Goal: Task Accomplishment & Management: Manage account settings

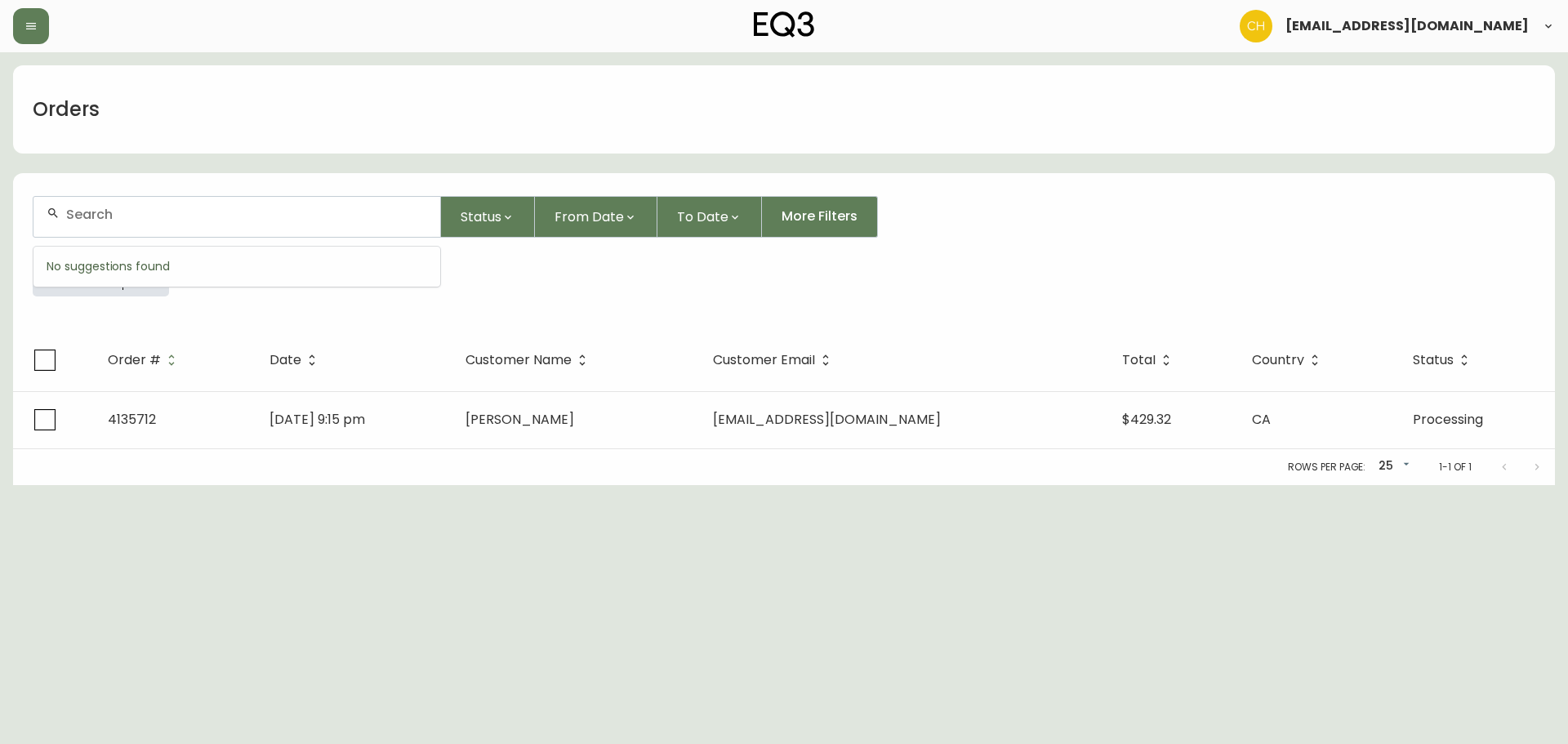
click at [138, 212] on input "text" at bounding box center [246, 214] width 361 height 15
type input "4135316"
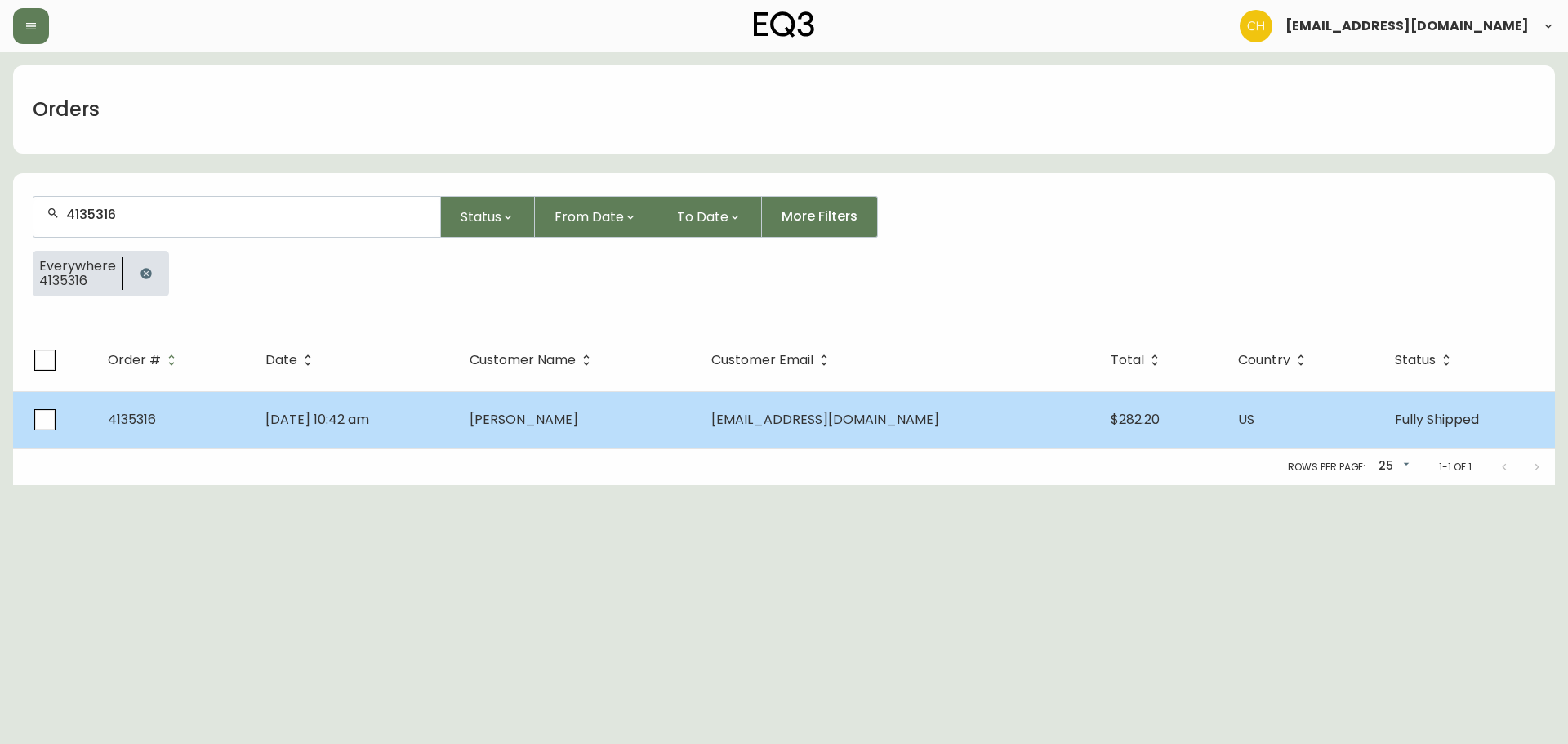
click at [545, 433] on td "[PERSON_NAME]" at bounding box center [577, 419] width 242 height 57
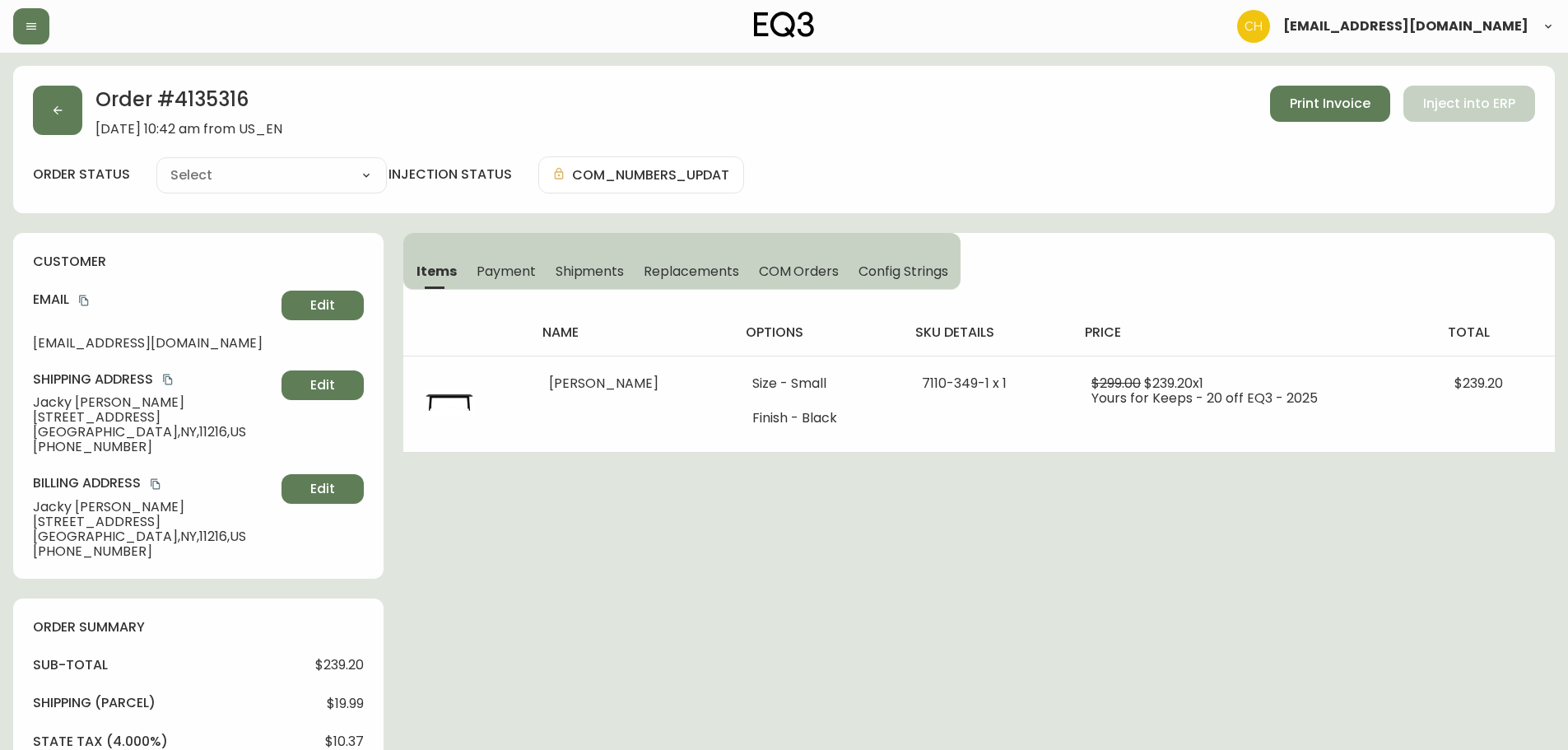
type input "Fully Shipped"
select select "FULLY_SHIPPED"
click at [1302, 121] on button "Print Invoice" at bounding box center [1331, 104] width 120 height 36
click at [803, 266] on span "COM Orders" at bounding box center [800, 271] width 80 height 17
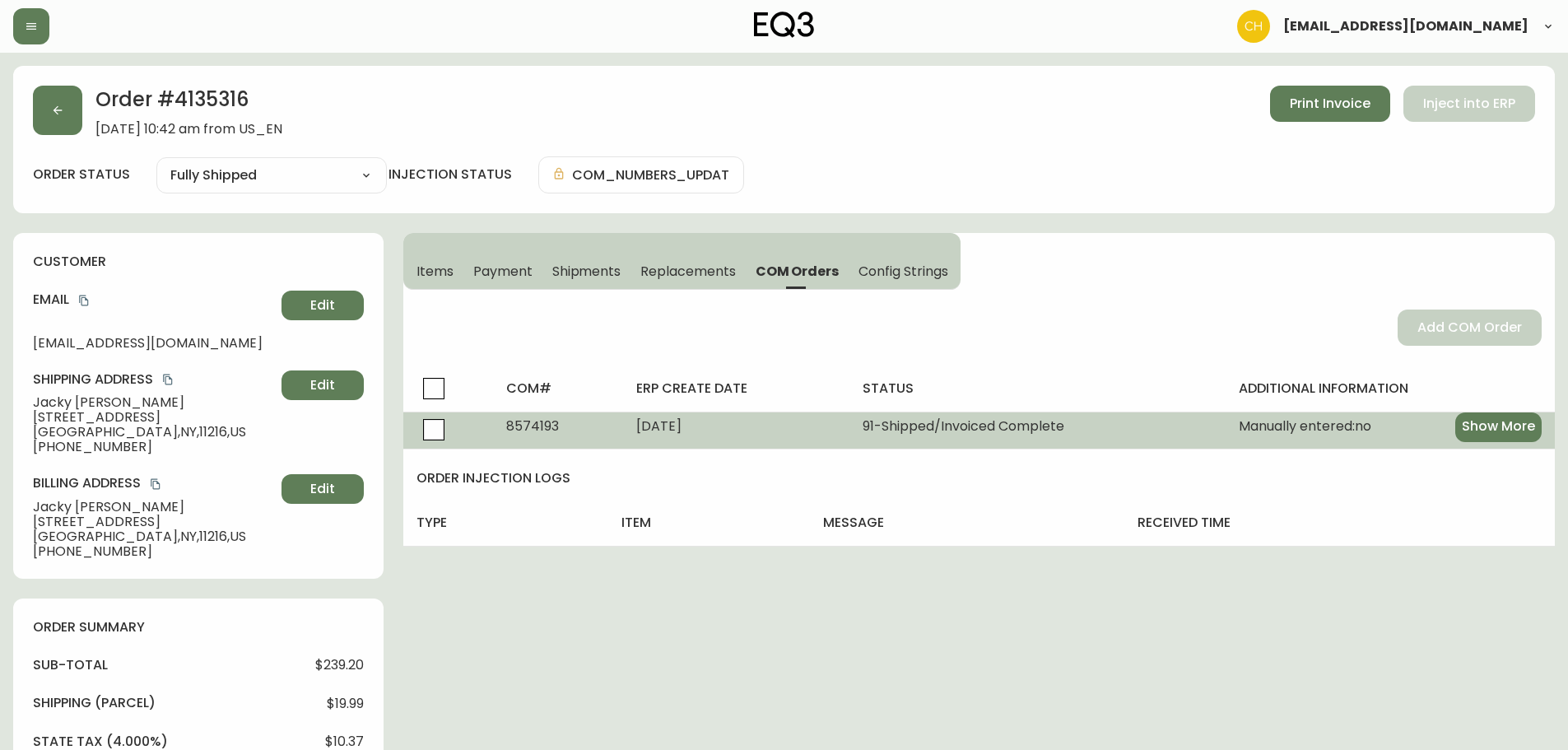
click at [528, 422] on span "8574193" at bounding box center [533, 425] width 53 height 19
click at [528, 422] on span "8574193" at bounding box center [533, 425] width 53 height 19
copy span "8574193"
click at [834, 424] on td "[DATE]" at bounding box center [737, 430] width 226 height 37
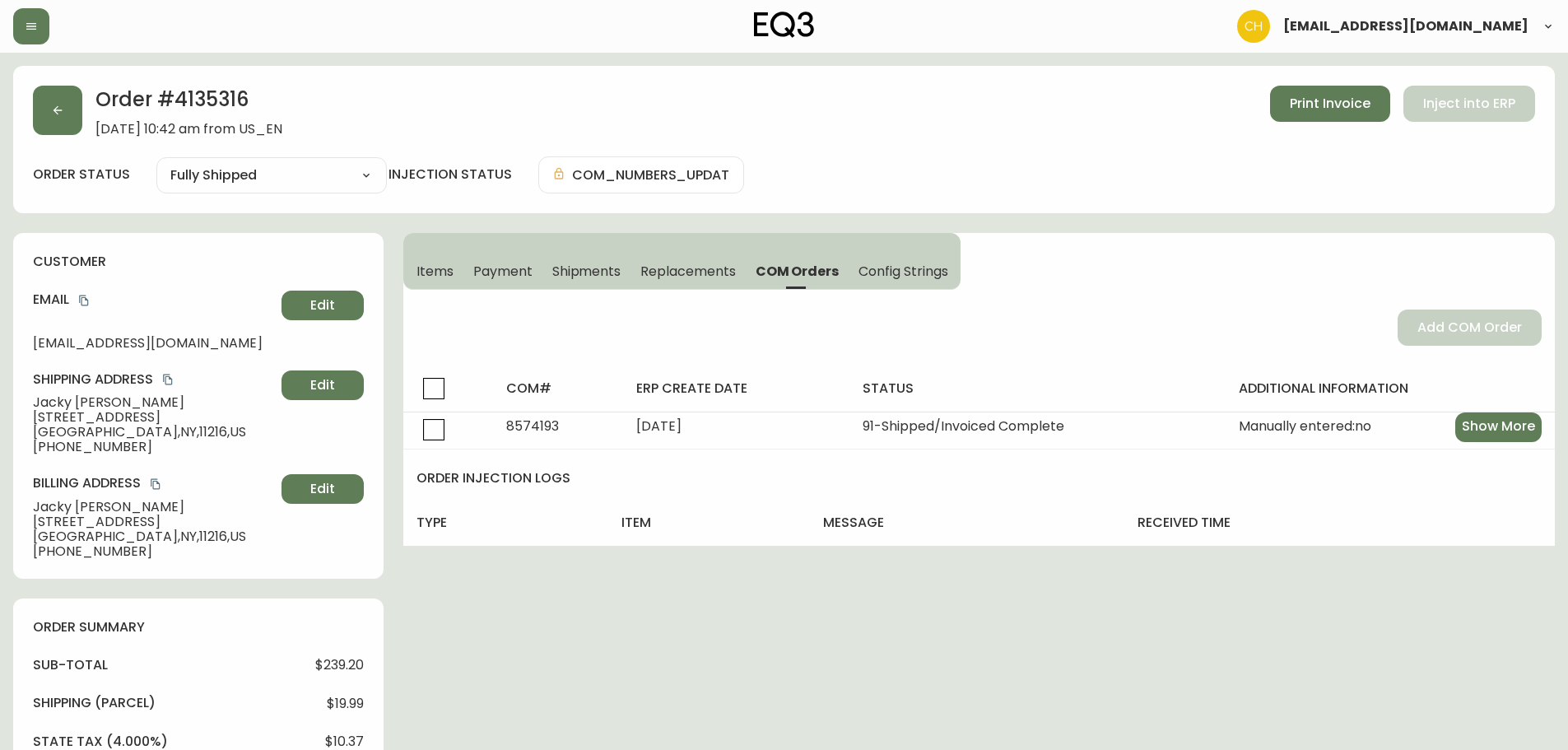
click at [438, 266] on span "Items" at bounding box center [434, 271] width 37 height 17
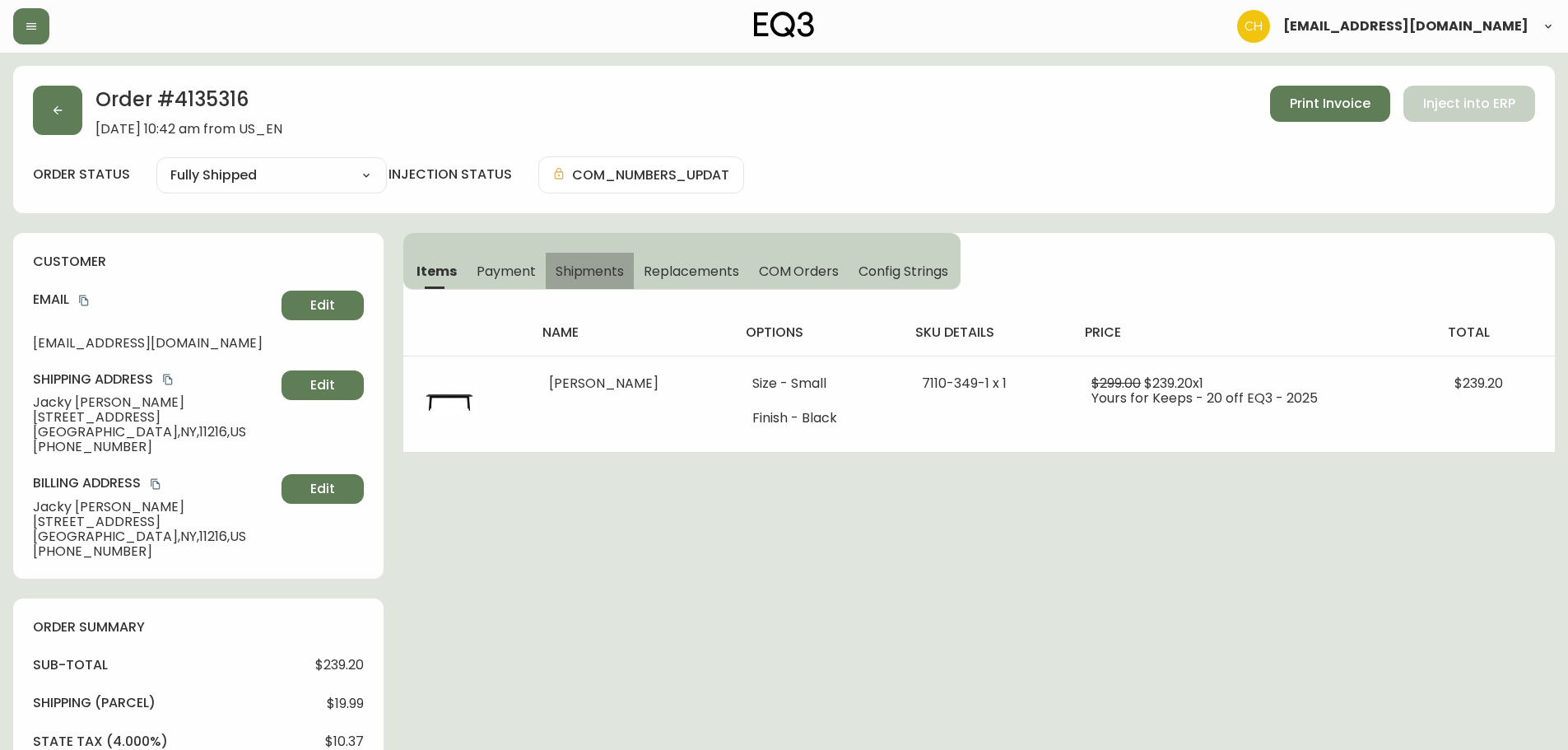
click at [592, 270] on span "Shipments" at bounding box center [591, 271] width 69 height 17
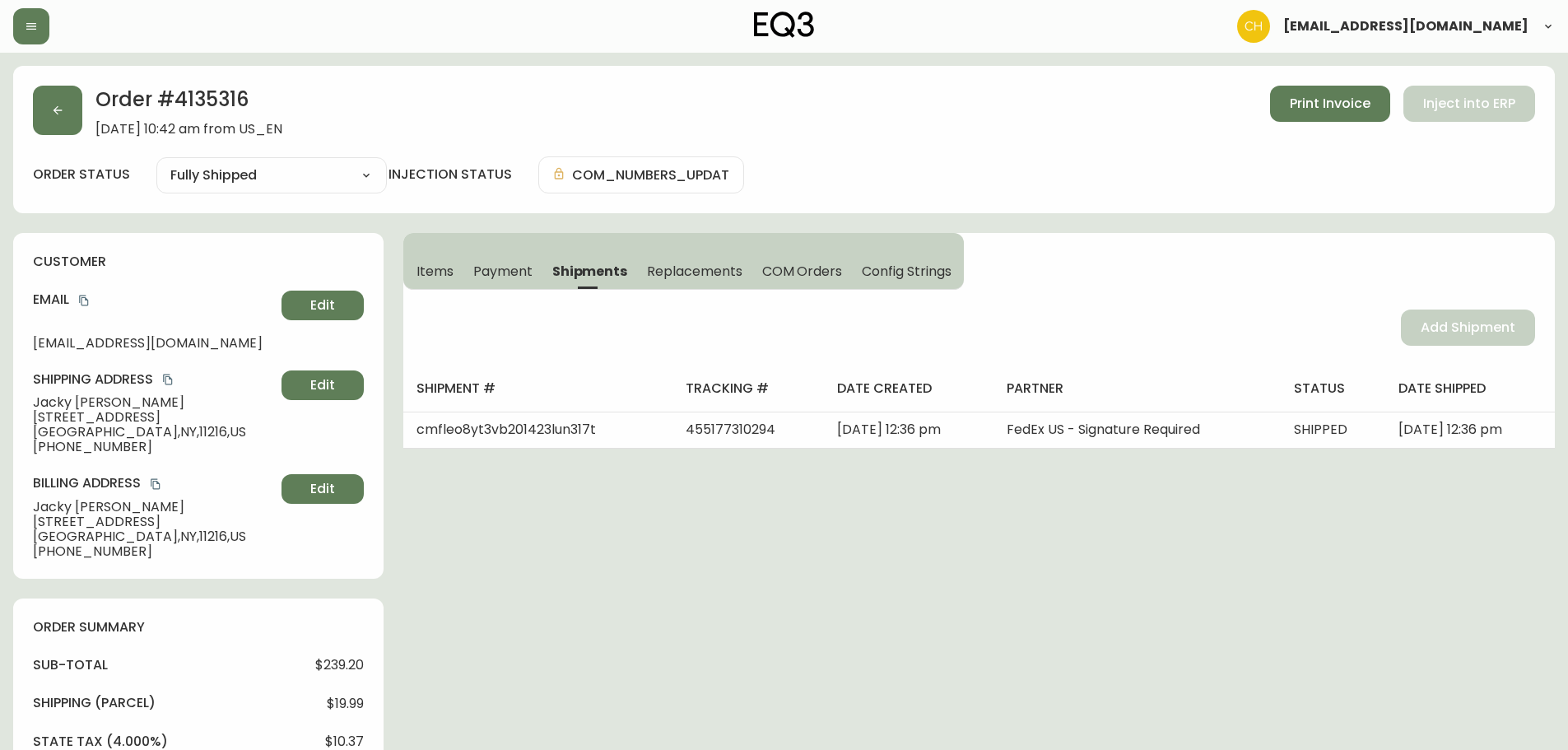
click at [685, 380] on h4 "tracking #" at bounding box center [747, 389] width 125 height 18
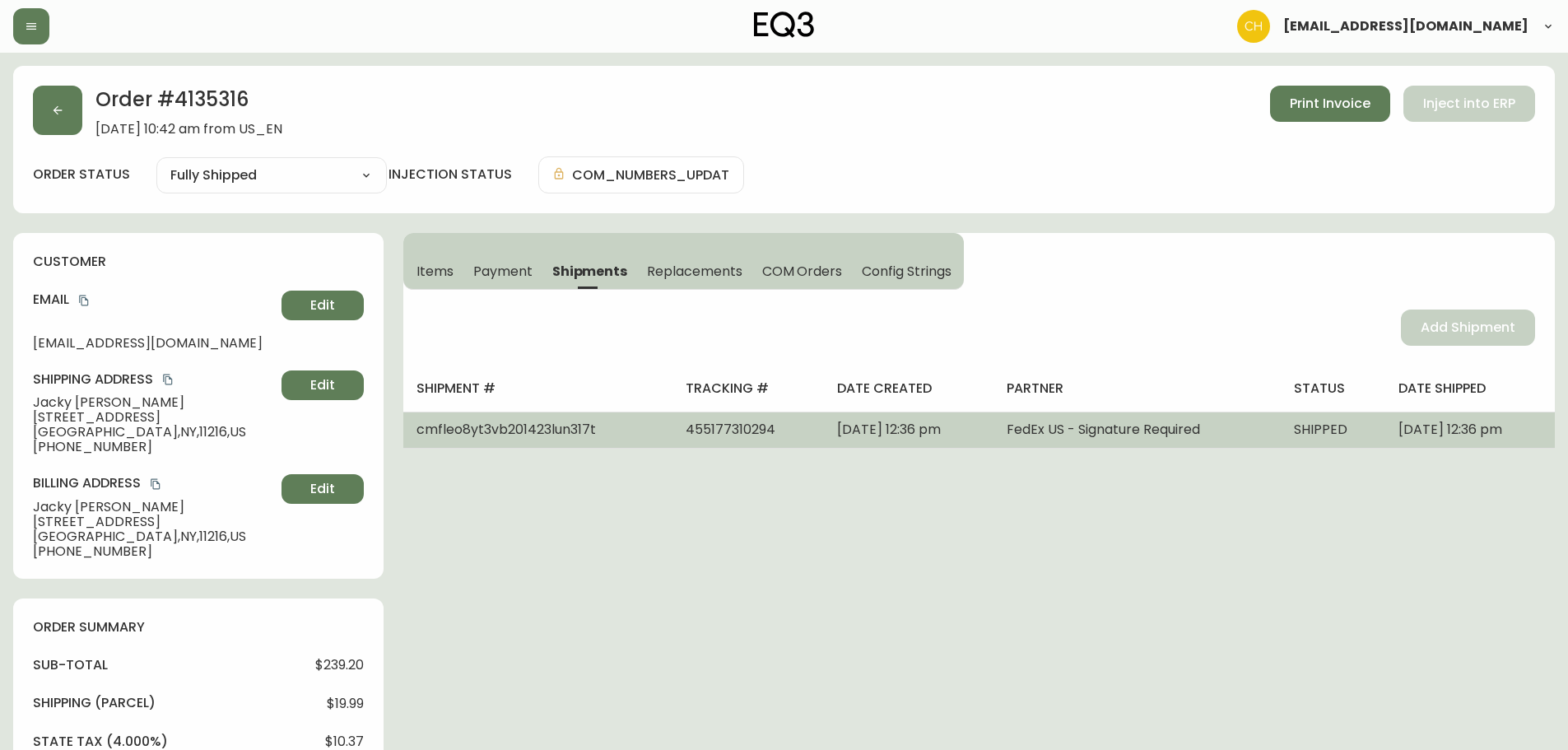
drag, startPoint x: 675, startPoint y: 422, endPoint x: 706, endPoint y: 427, distance: 31.4
click at [685, 423] on span "455177310294" at bounding box center [730, 429] width 89 height 19
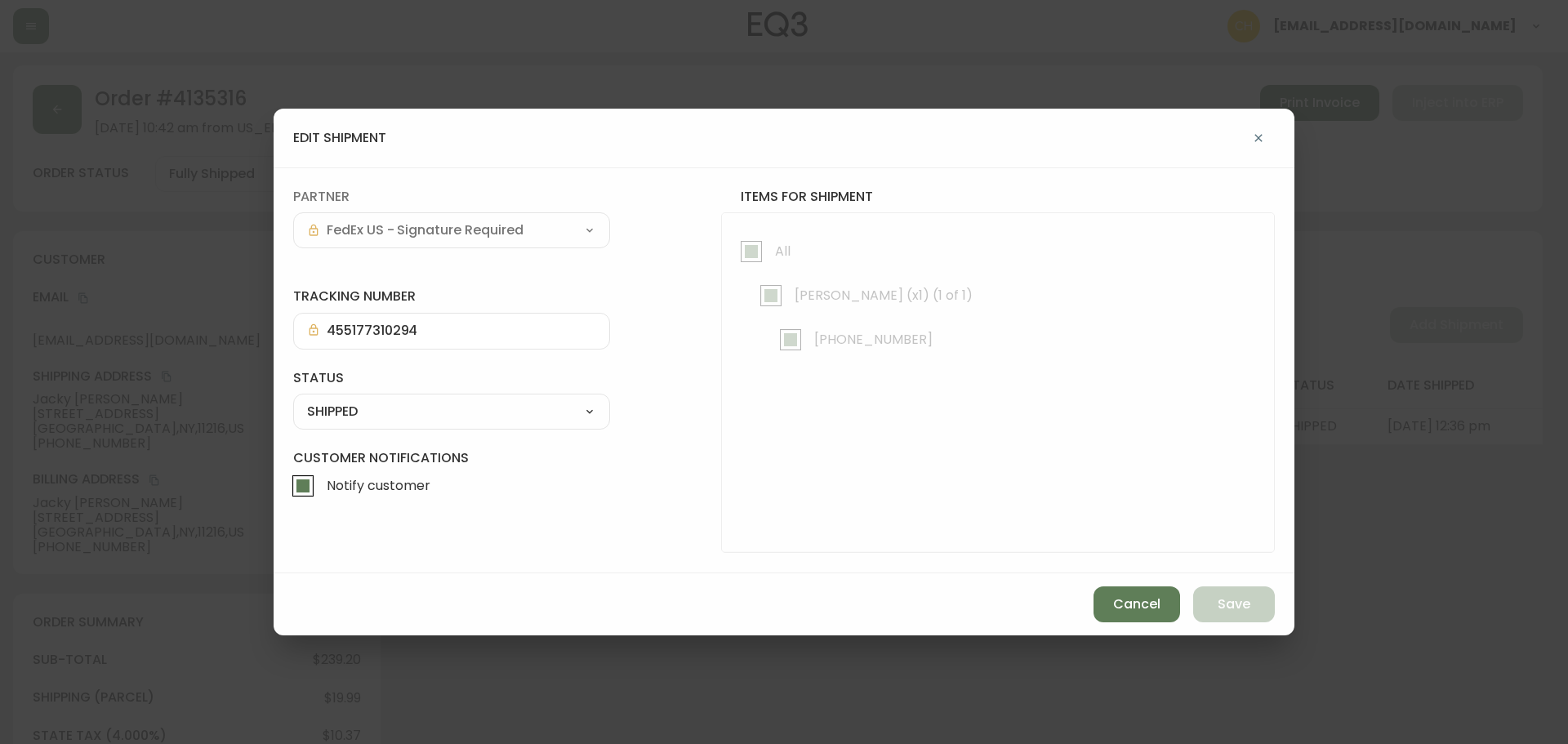
drag, startPoint x: 402, startPoint y: 410, endPoint x: 395, endPoint y: 423, distance: 14.8
click at [402, 410] on select "SHIPPED CANCELLED" at bounding box center [452, 411] width 317 height 24
click at [293, 399] on select "SHIPPED CANCELLED" at bounding box center [452, 411] width 317 height 24
select select "SHIPPED"
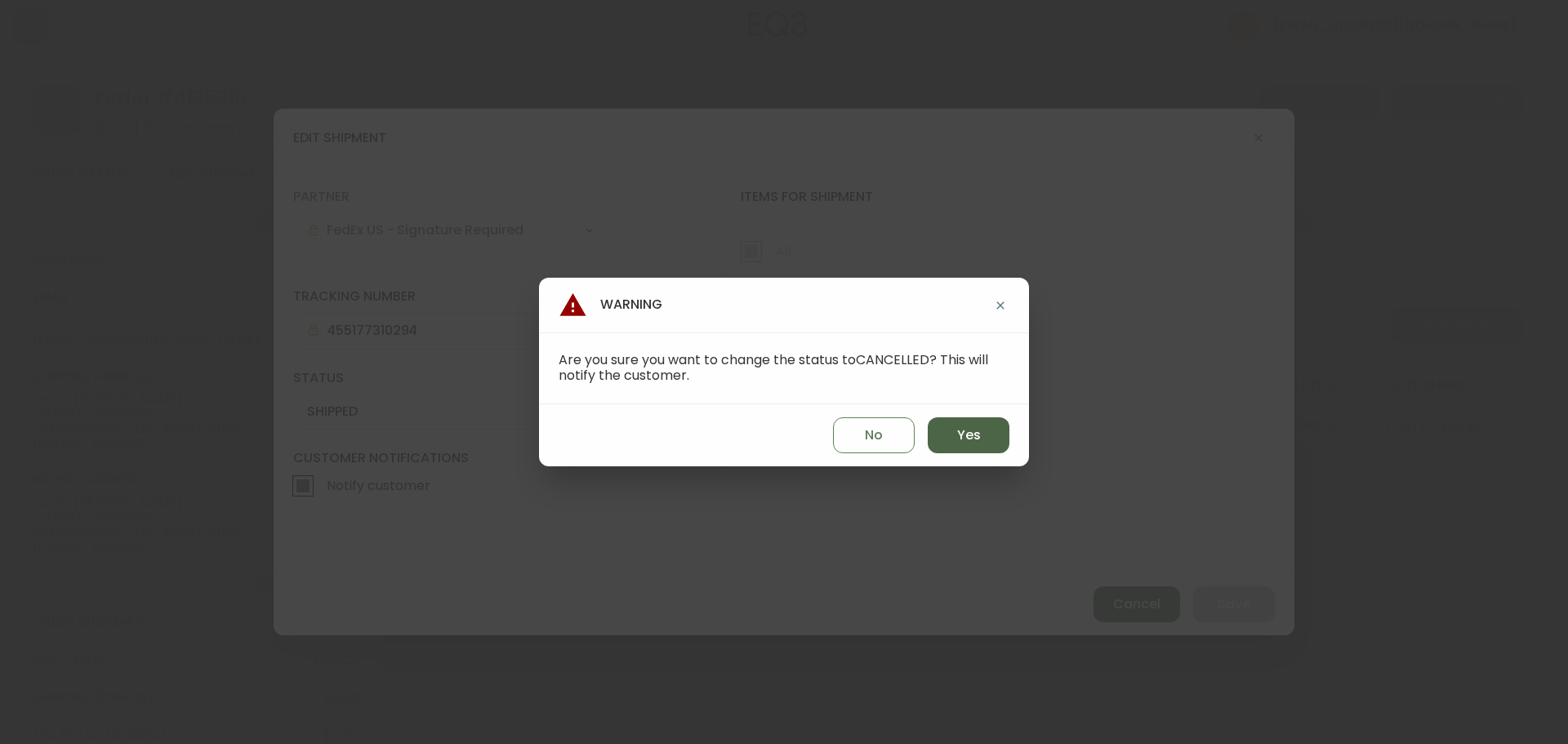
click at [951, 444] on button "Yes" at bounding box center [969, 435] width 81 height 36
type input "CANCELLED"
select select "CANCELLED"
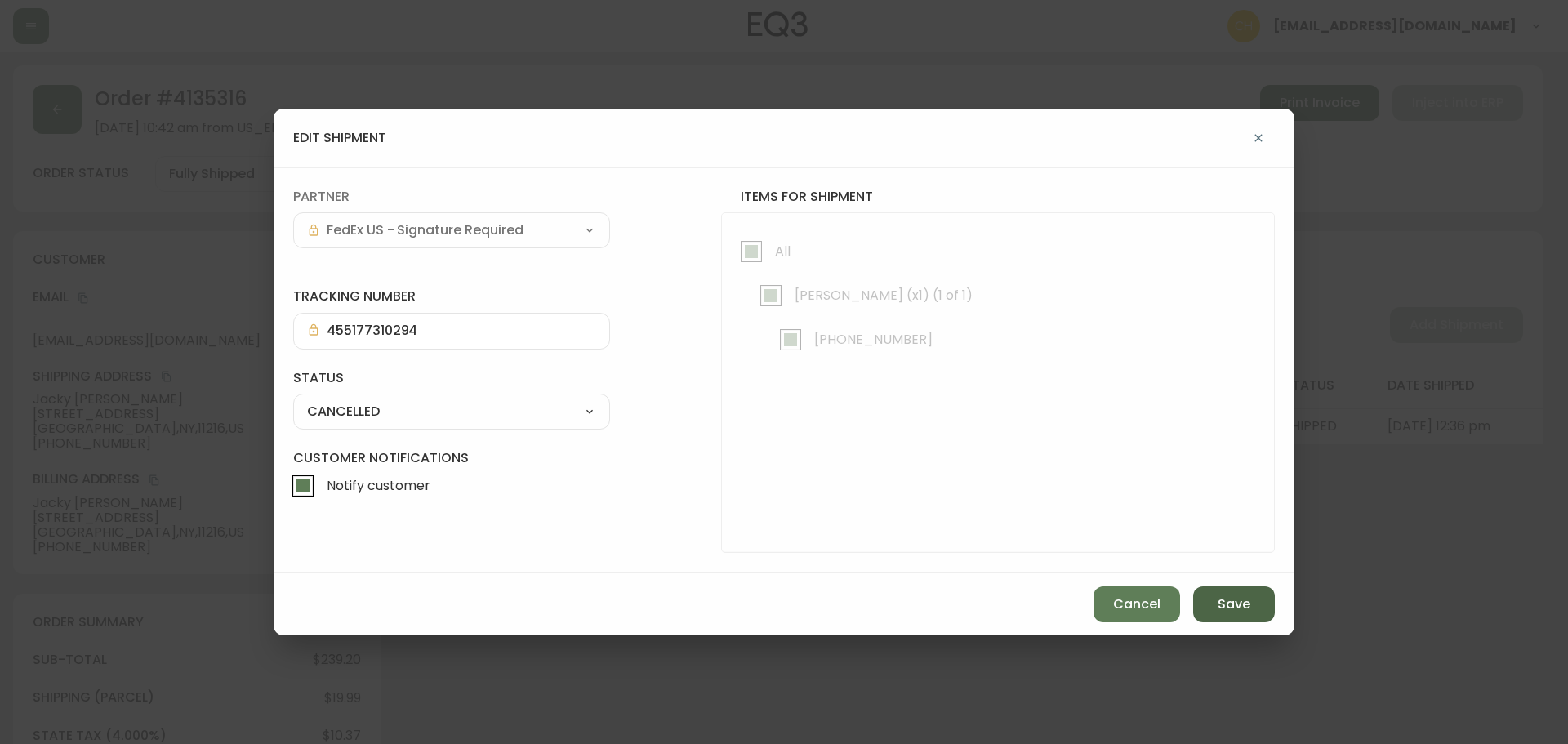
click at [1250, 603] on button "Save" at bounding box center [1234, 605] width 81 height 36
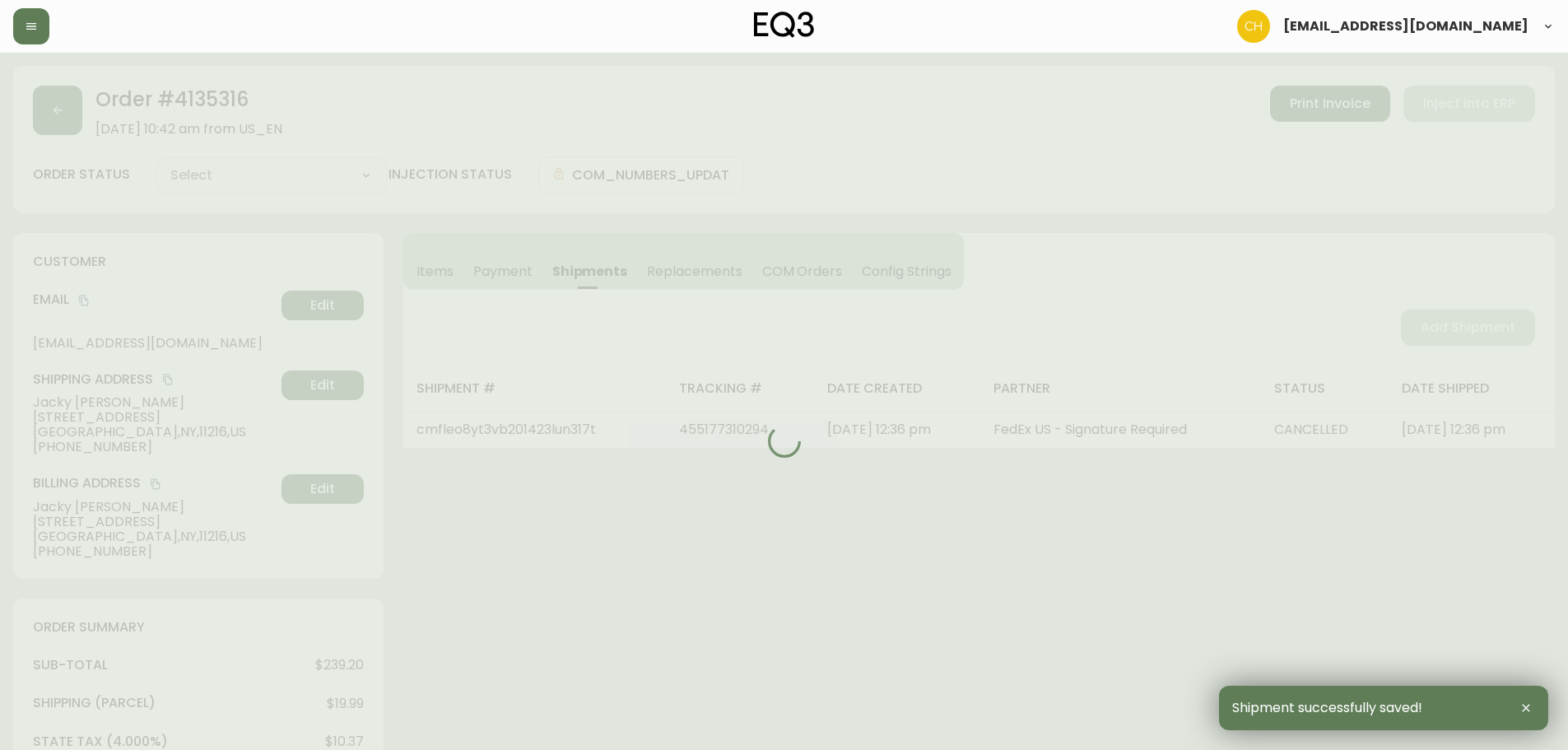
select select
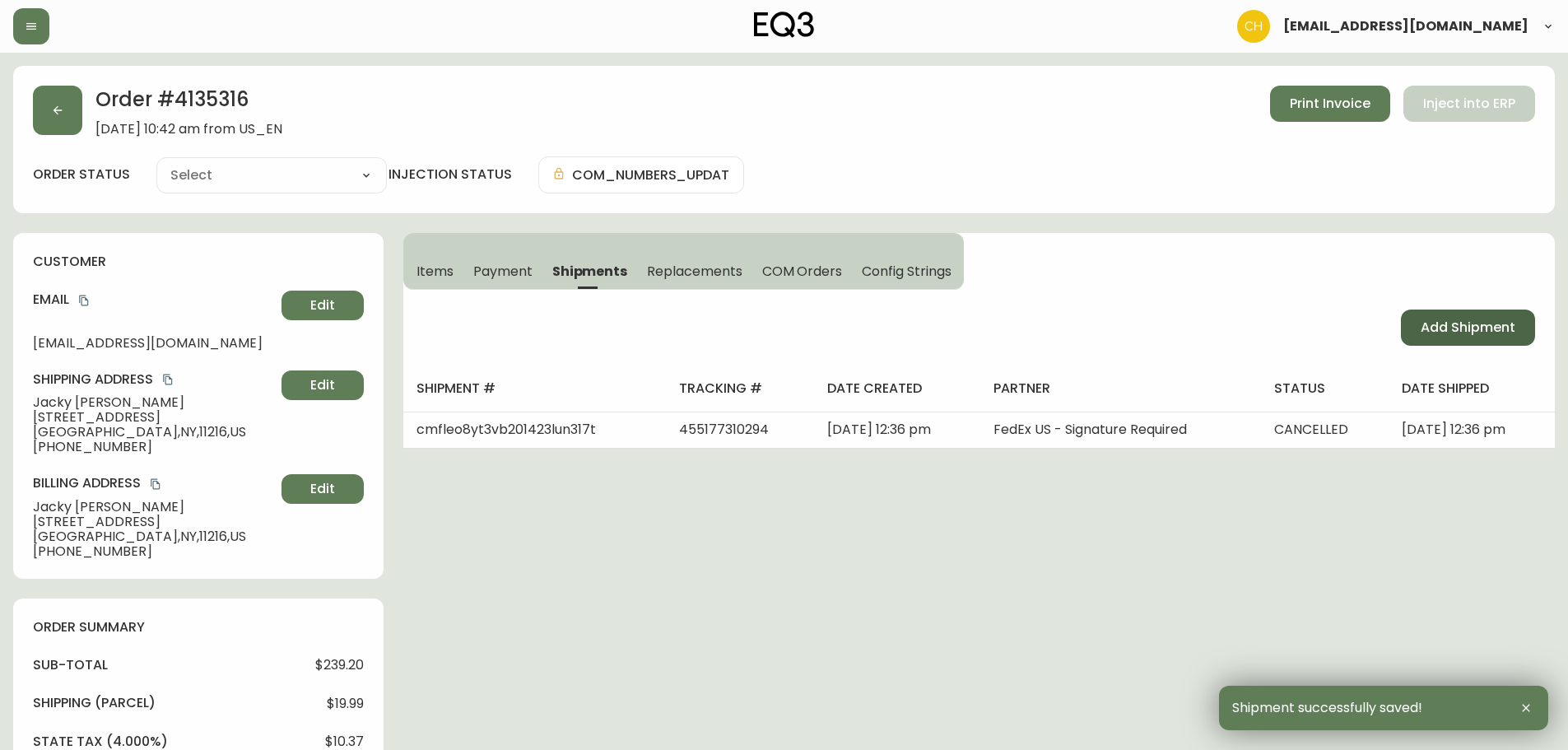
click at [1427, 330] on span "Add Shipment" at bounding box center [1469, 328] width 95 height 18
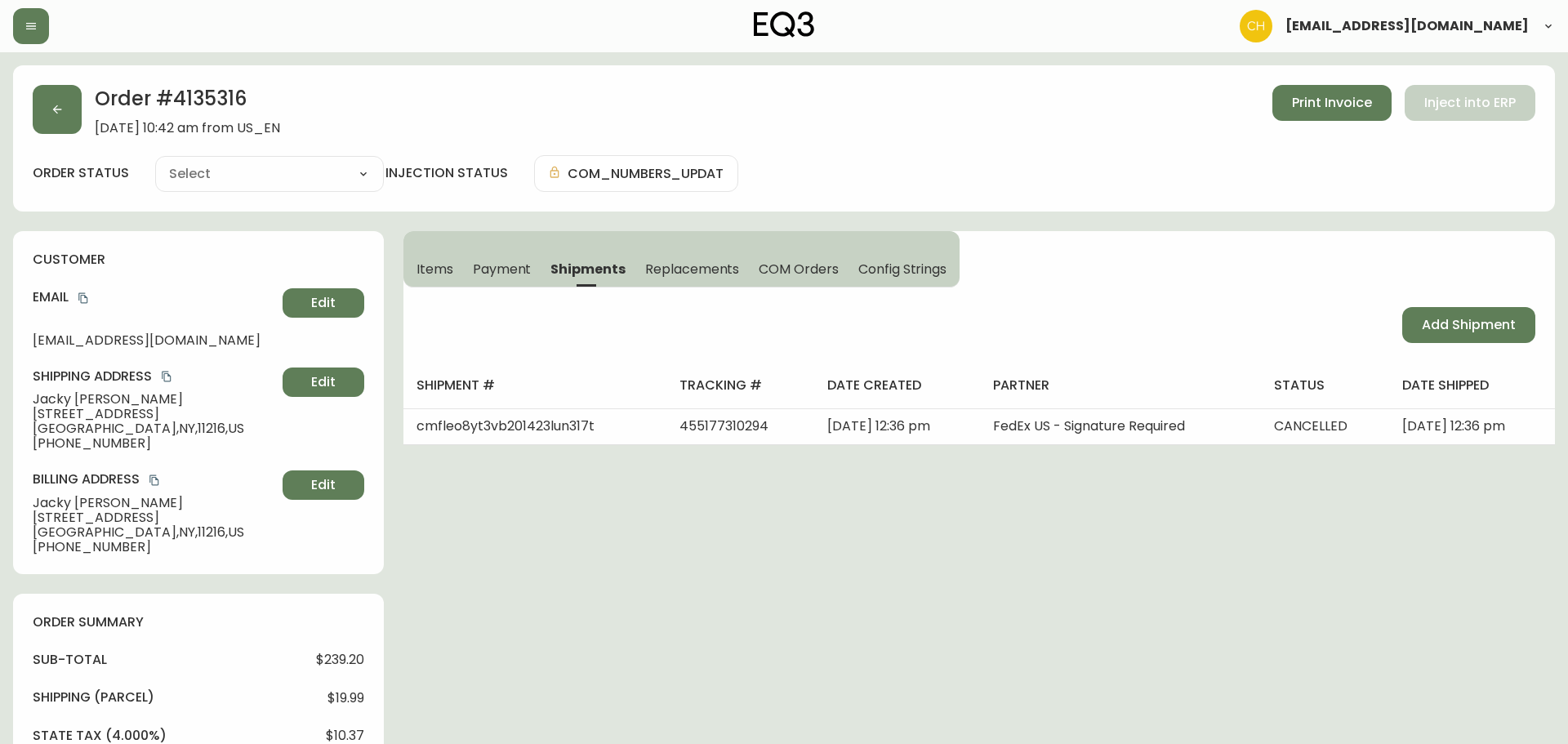
select select "PENDING"
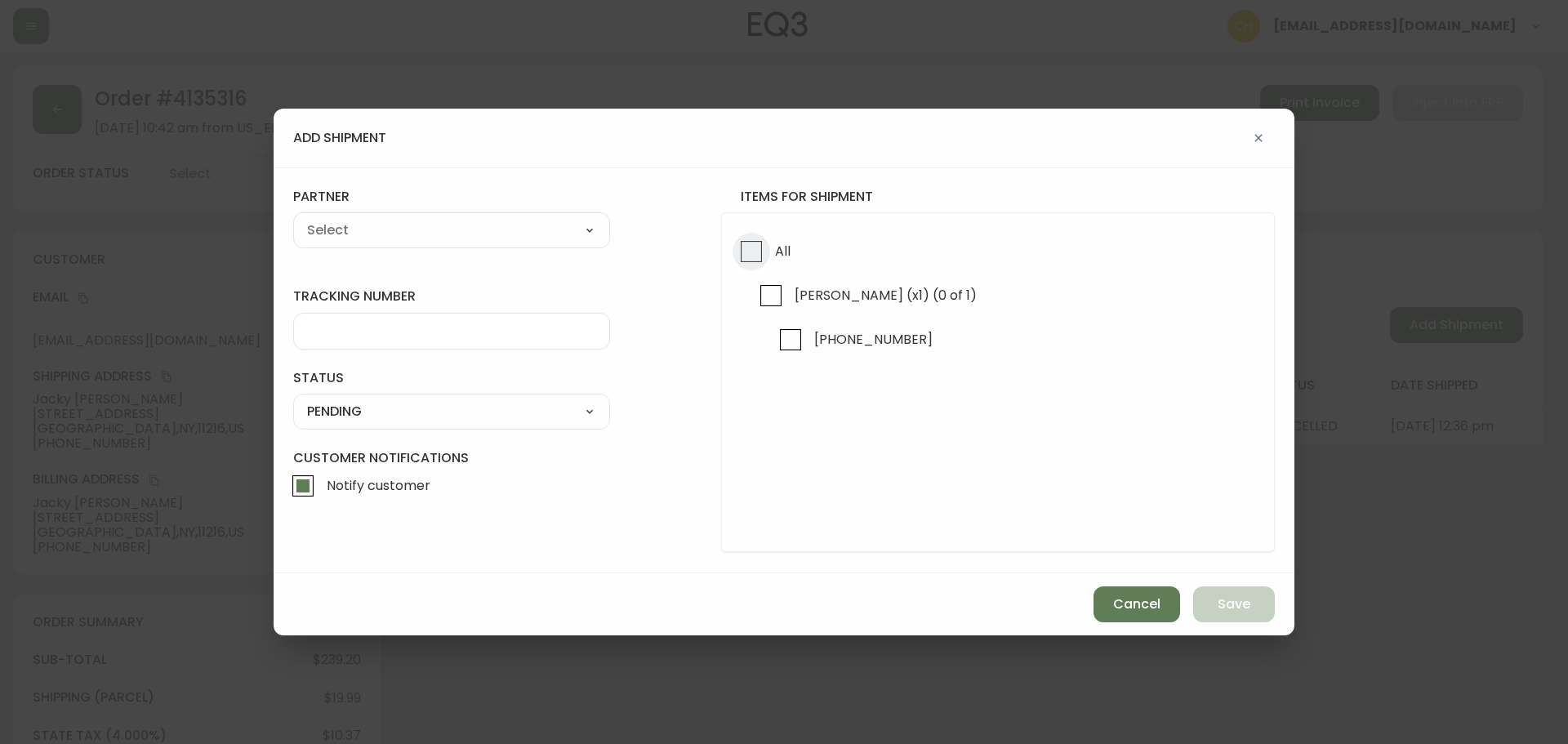
drag, startPoint x: 744, startPoint y: 251, endPoint x: 639, endPoint y: 236, distance: 106.1
click at [725, 247] on div "All [PERSON_NAME] (x1) (0 of 1) [PHONE_NUMBER]" at bounding box center [999, 383] width 554 height 340
drag, startPoint x: 746, startPoint y: 249, endPoint x: 645, endPoint y: 234, distance: 102.1
click at [721, 246] on form "tracking number status PENDING SHIPPED PENDING CANCELLED partner A Move to Reme…" at bounding box center [784, 369] width 981 height 365
click at [750, 253] on input "All" at bounding box center [751, 251] width 37 height 37
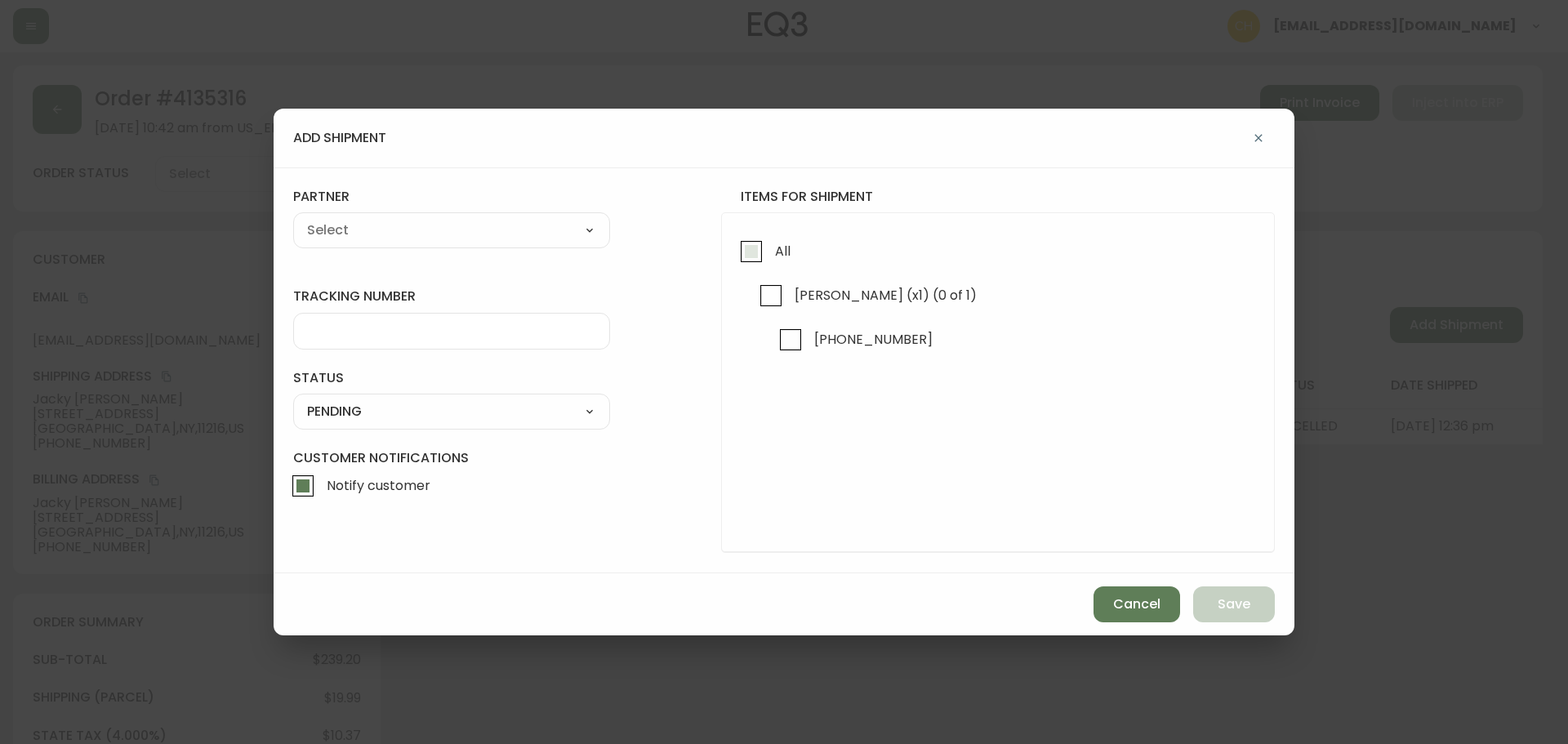
checkbox input "true"
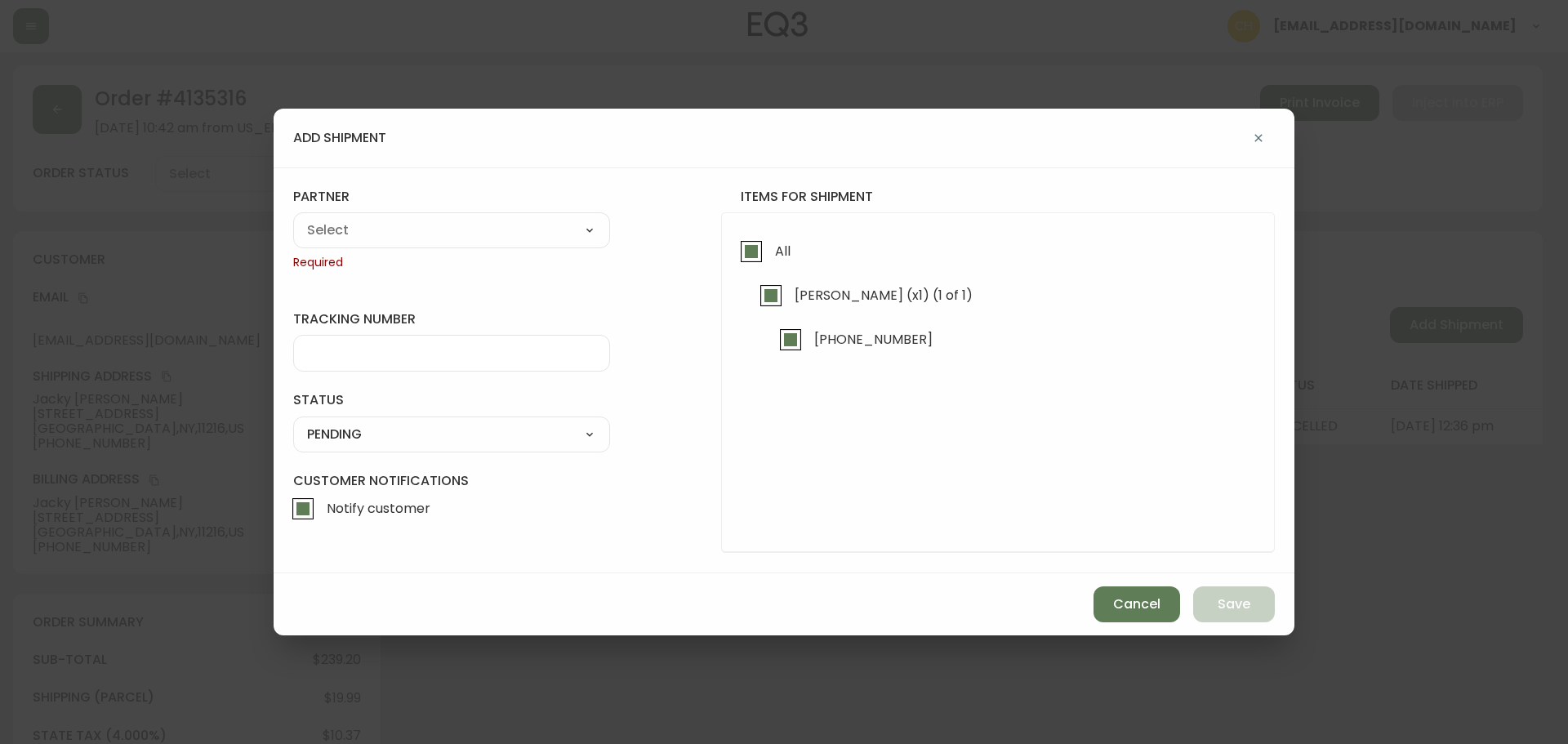
checkbox input "true"
drag, startPoint x: 508, startPoint y: 250, endPoint x: 468, endPoint y: 229, distance: 45.2
click at [507, 250] on div "partner A Move to Remember LLC ABF Freight Alero [PERSON_NAME] Canada Post Canp…" at bounding box center [452, 229] width 317 height 83
click at [468, 229] on select "A Move to Remember LLC ABF Freight Alero [PERSON_NAME] Canada Post Canpar Expre…" at bounding box center [452, 230] width 317 height 24
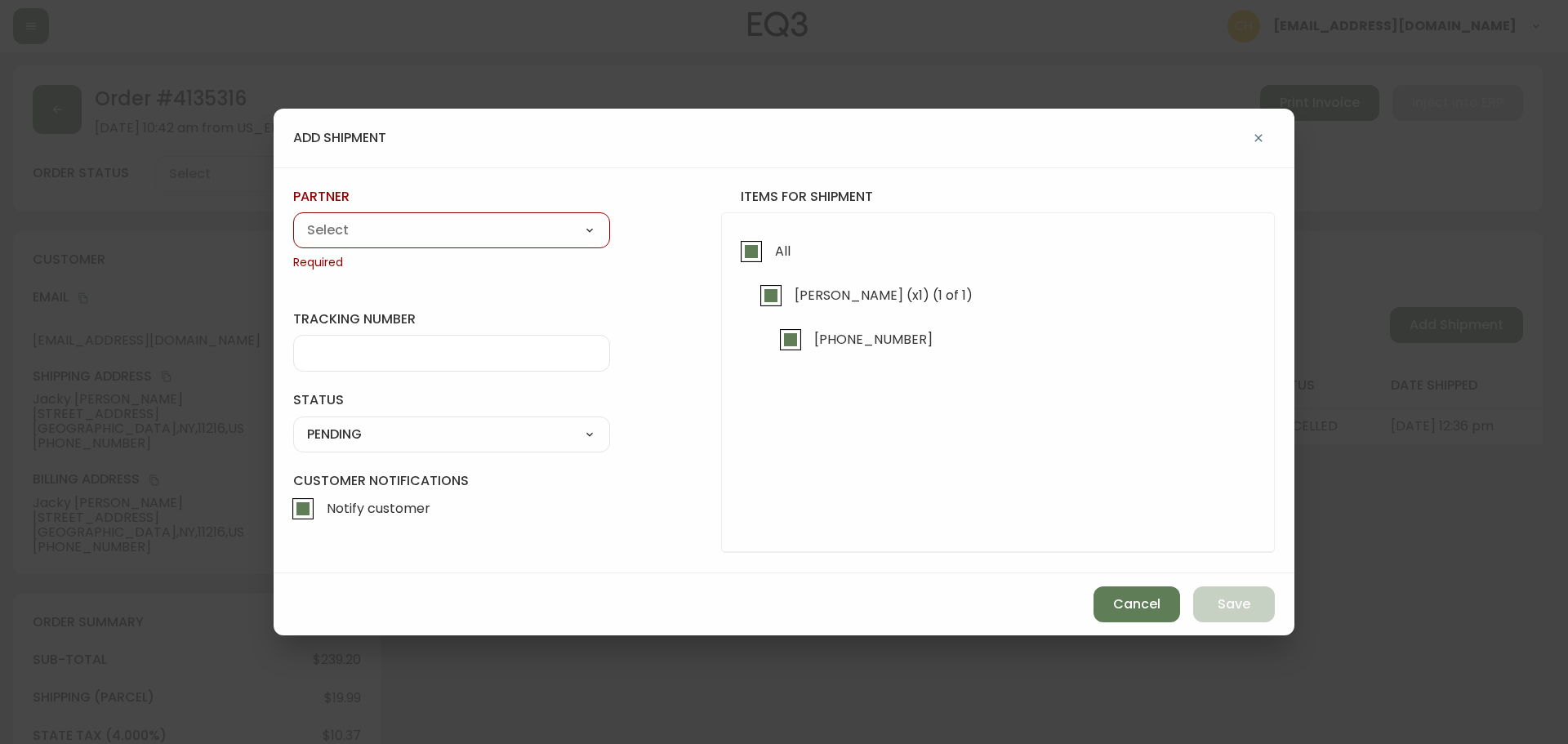
select select "cjy0a9taa01x001669l98m63c"
click at [293, 218] on select "A Move to Remember LLC ABF Freight Alero [PERSON_NAME] Canada Post Canpar Expre…" at bounding box center [452, 230] width 317 height 24
type input "FedEx"
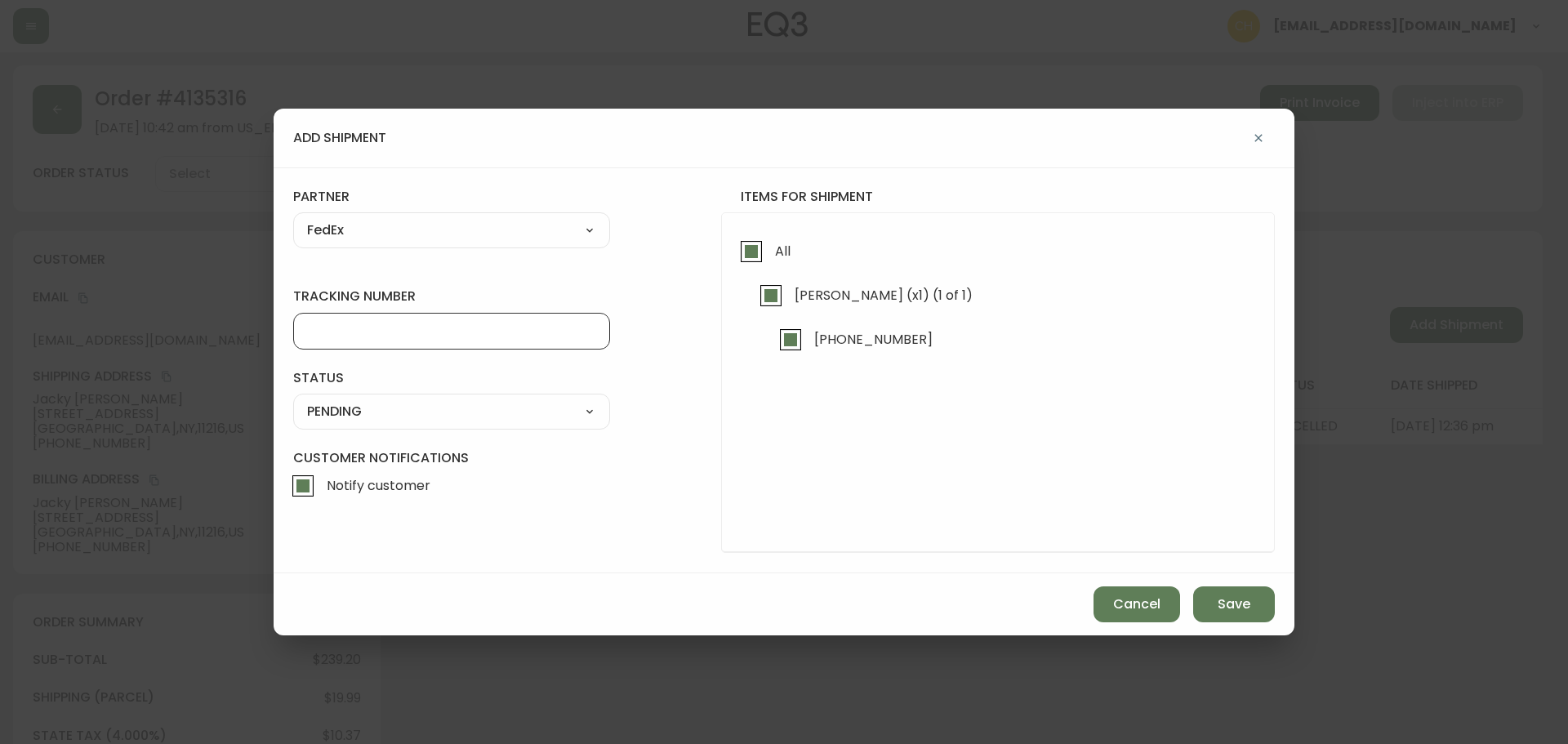
drag, startPoint x: 358, startPoint y: 334, endPoint x: 364, endPoint y: 341, distance: 9.2
click at [363, 339] on div at bounding box center [452, 330] width 317 height 37
type input "455183580317"
click at [370, 408] on select "SHIPPED PENDING CANCELLED" at bounding box center [452, 411] width 317 height 24
click at [293, 399] on select "SHIPPED PENDING CANCELLED" at bounding box center [452, 411] width 317 height 24
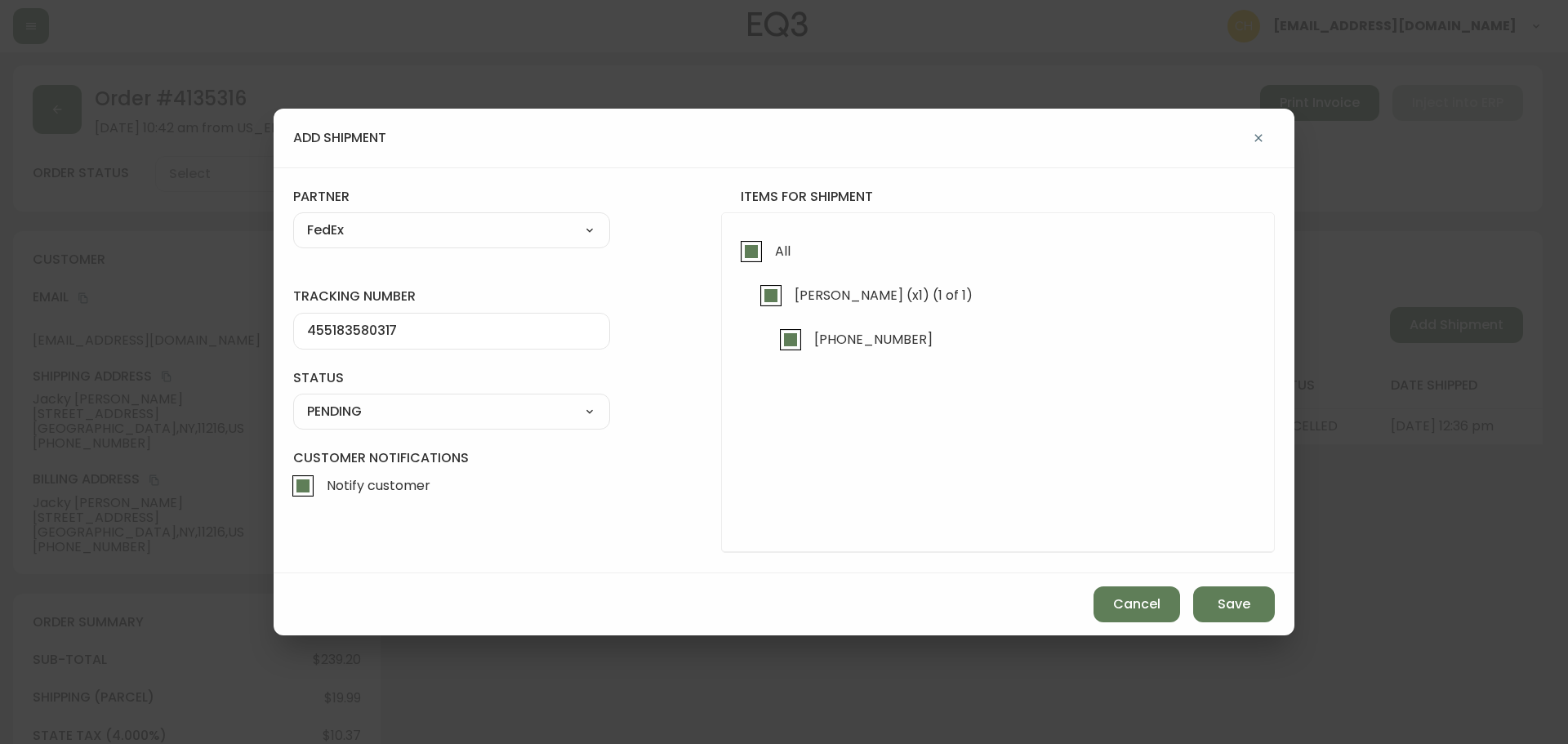
select select "PENDING"
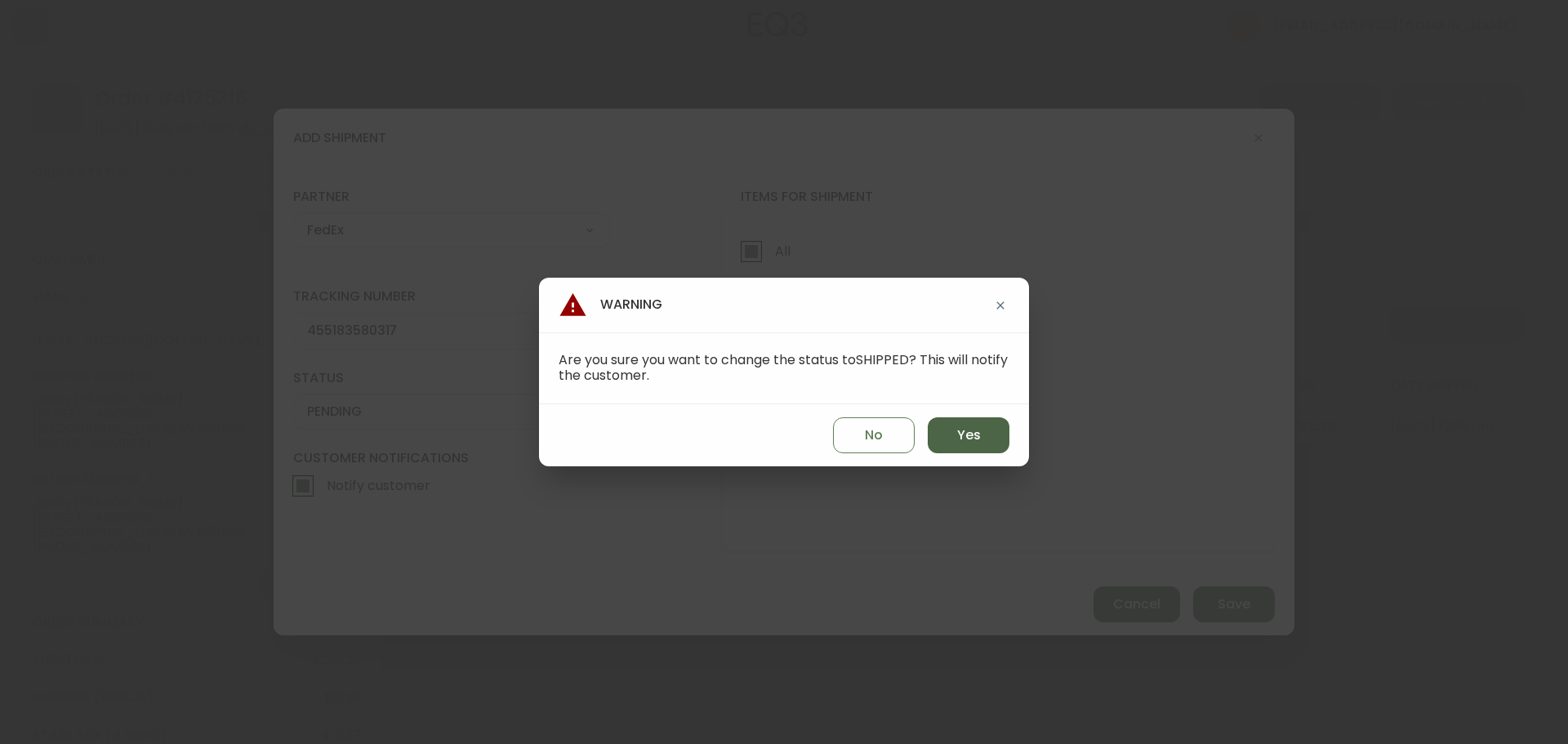
click at [951, 430] on button "Yes" at bounding box center [969, 435] width 81 height 36
type input "SHIPPED"
select select "SHIPPED"
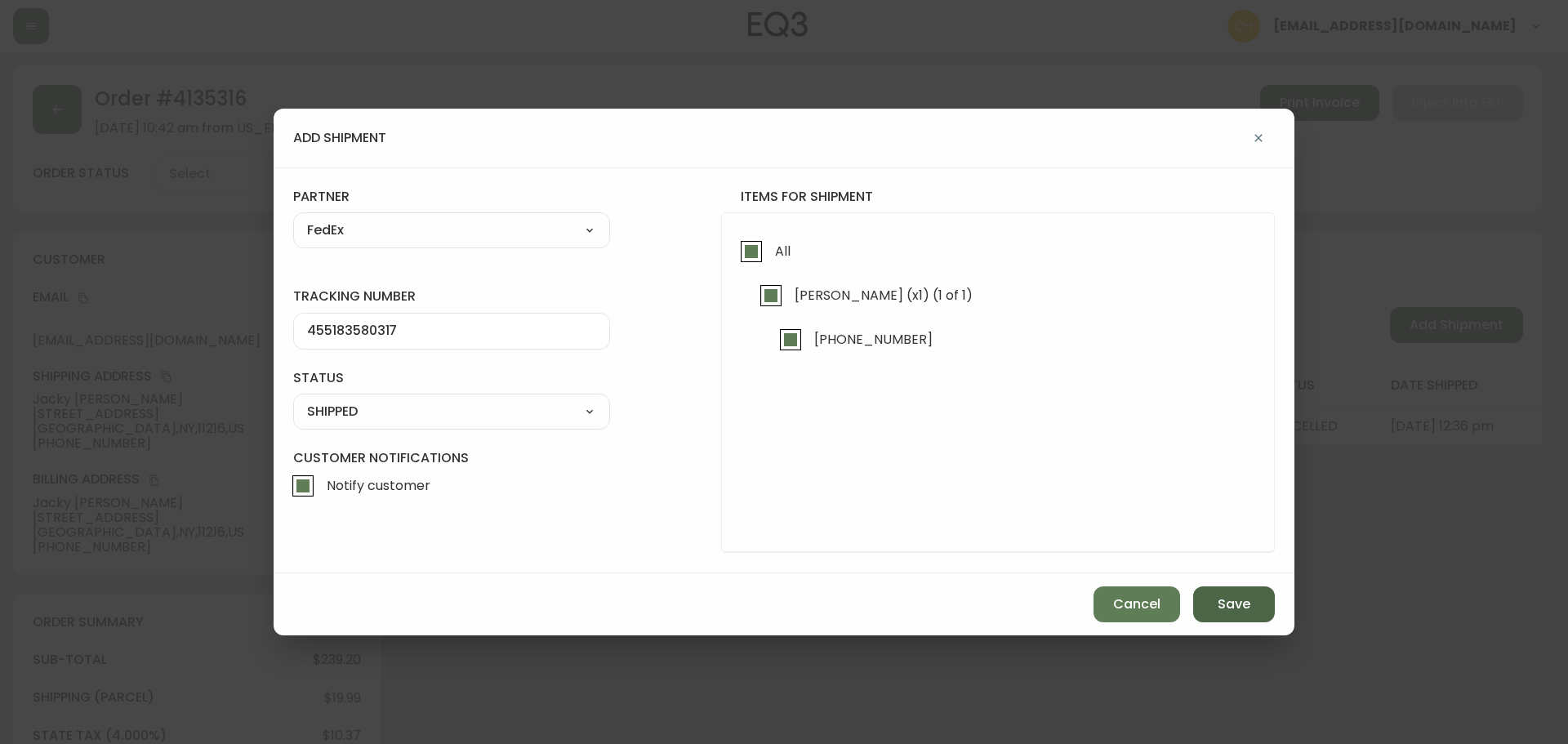
click at [1209, 596] on button "Save" at bounding box center [1234, 605] width 81 height 36
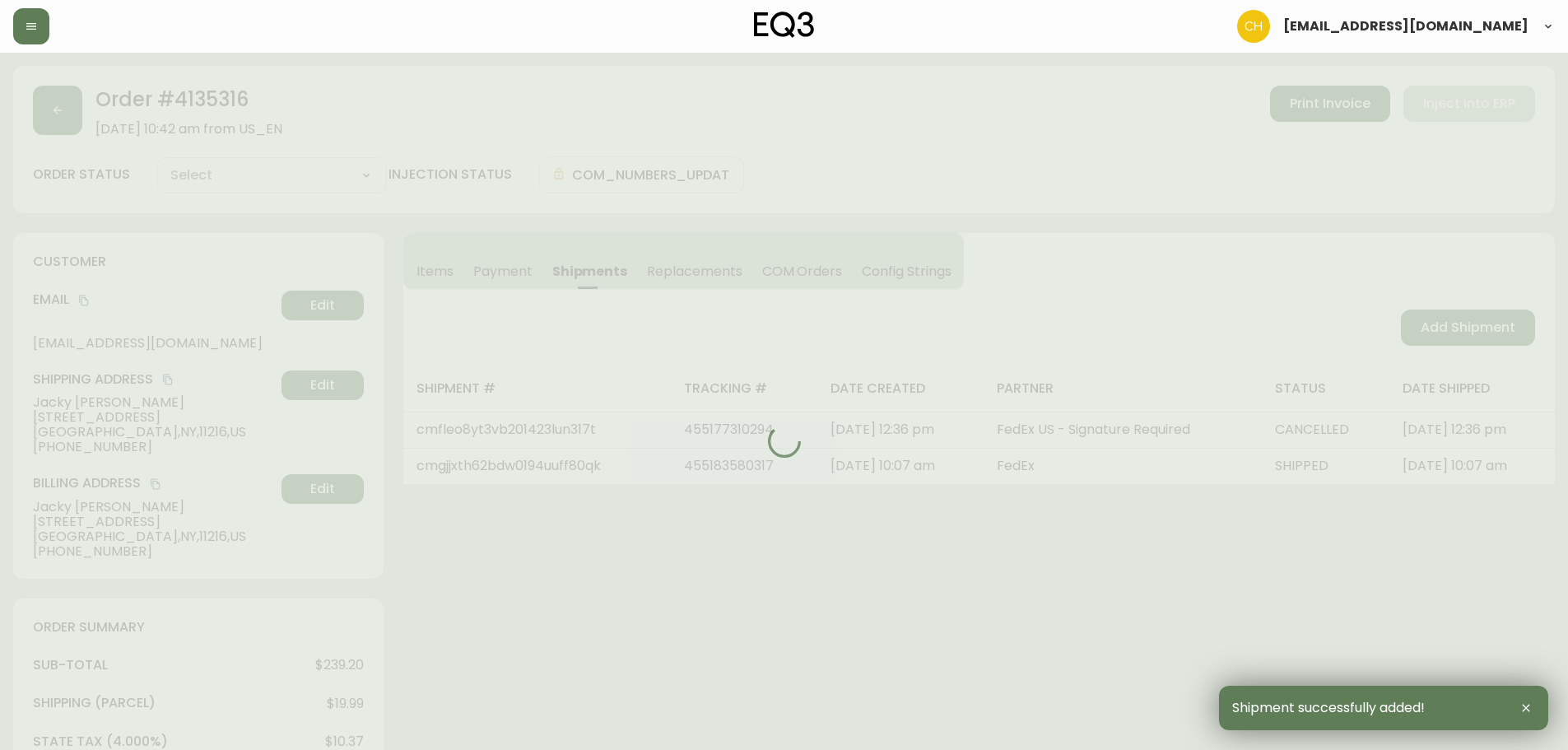
type input "Fully Shipped"
select select "FULLY_SHIPPED"
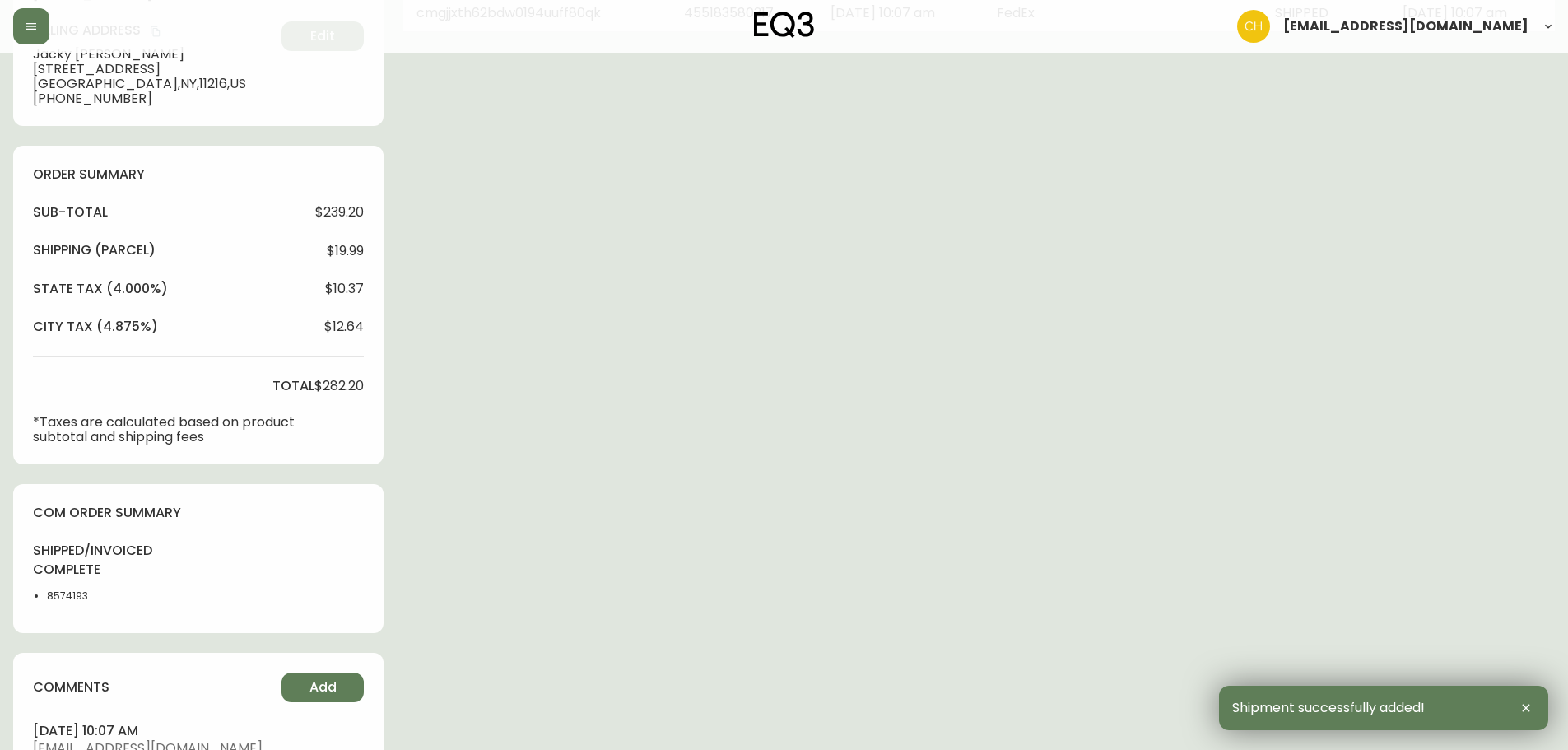
scroll to position [659, 0]
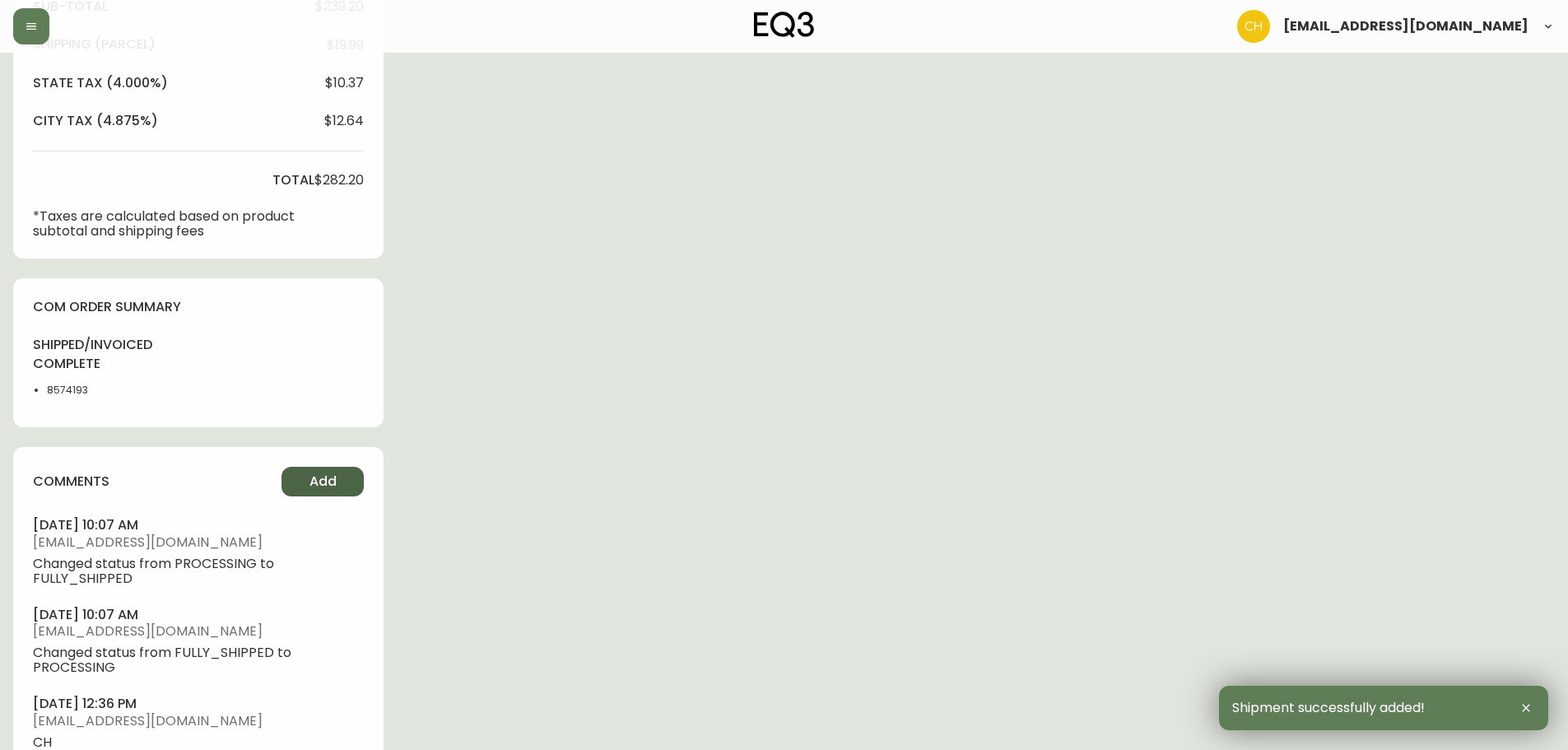
click at [336, 479] on span "Add" at bounding box center [323, 482] width 27 height 18
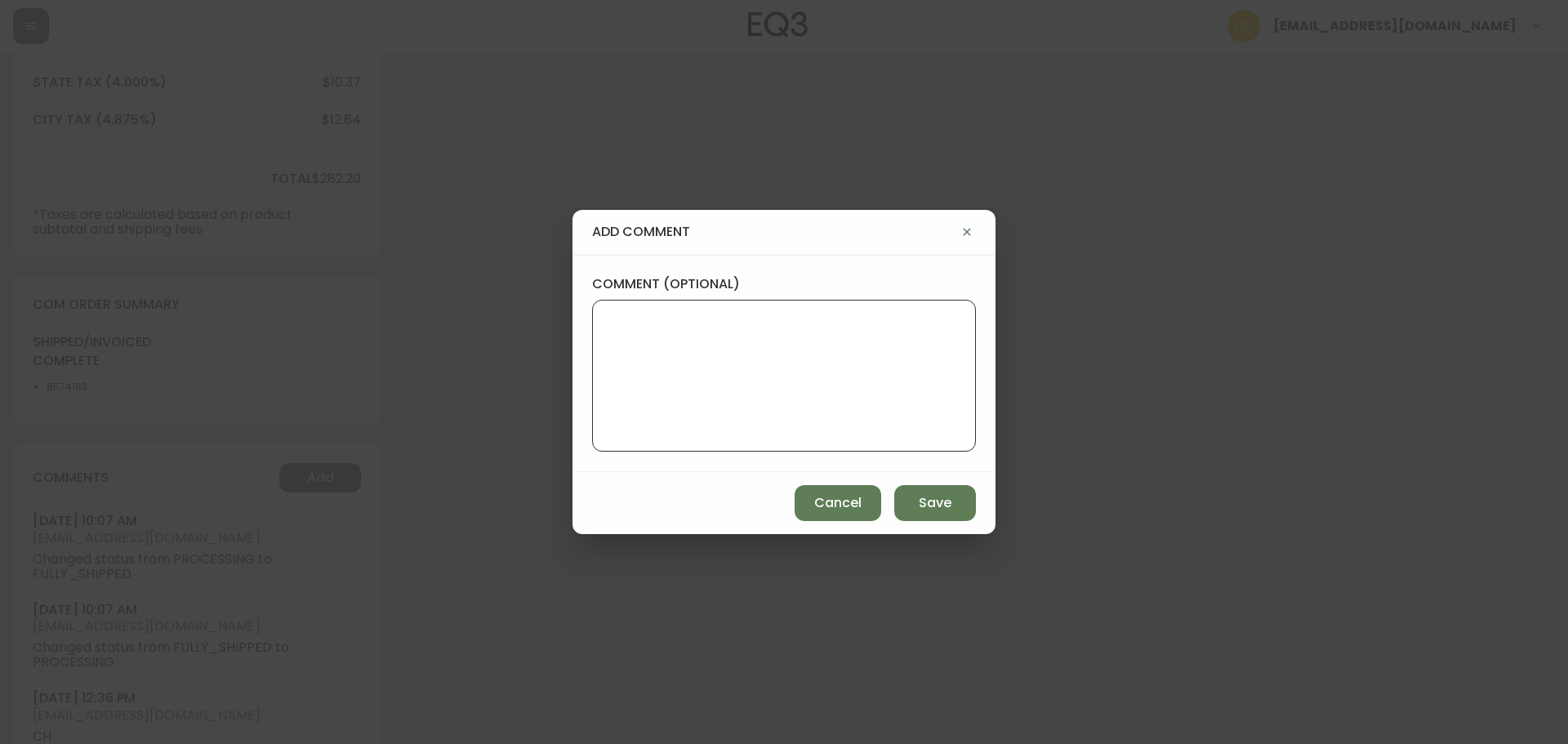
click at [700, 347] on textarea "comment (optional)" at bounding box center [783, 376] width 356 height 130
type textarea "c"
type textarea "CH"
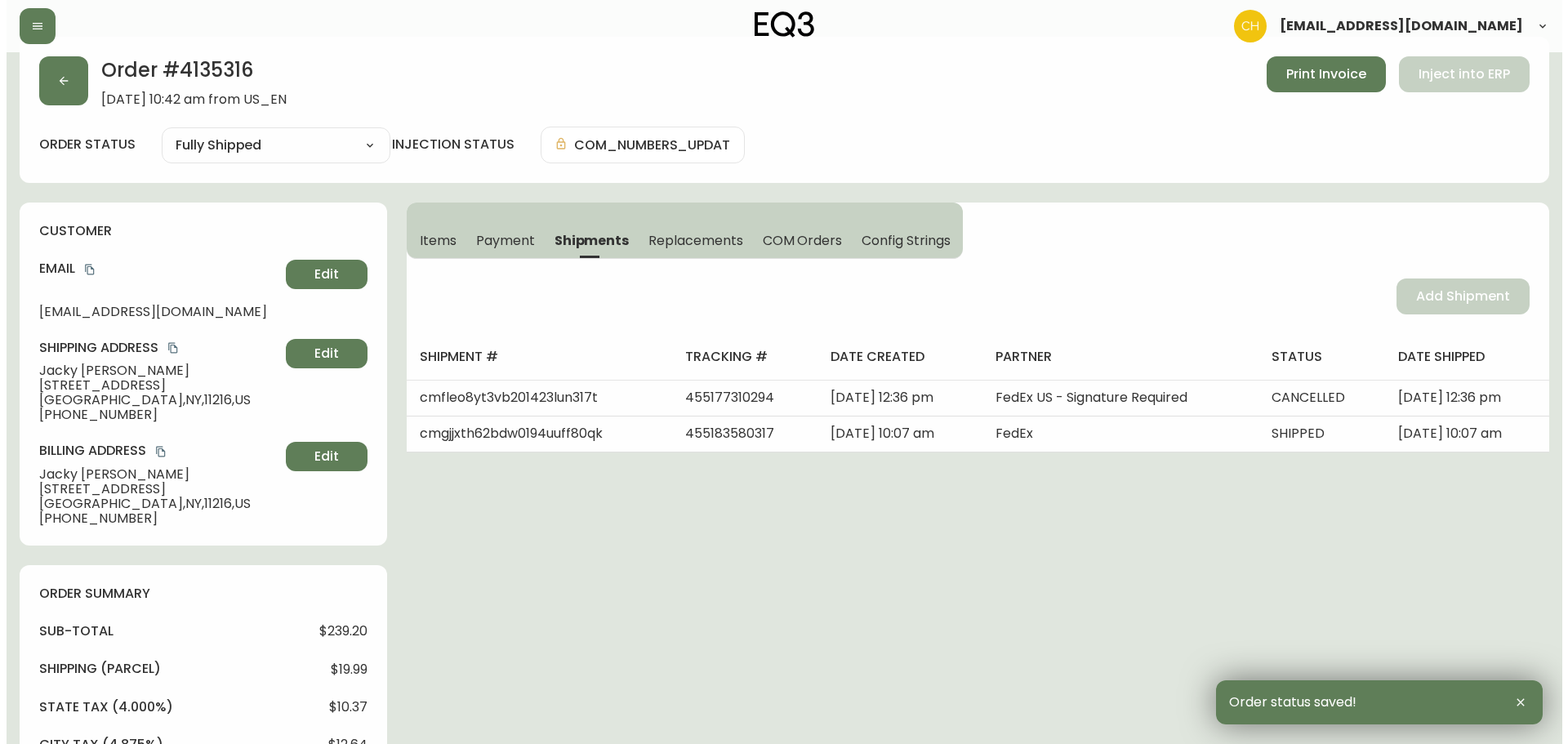
scroll to position [0, 0]
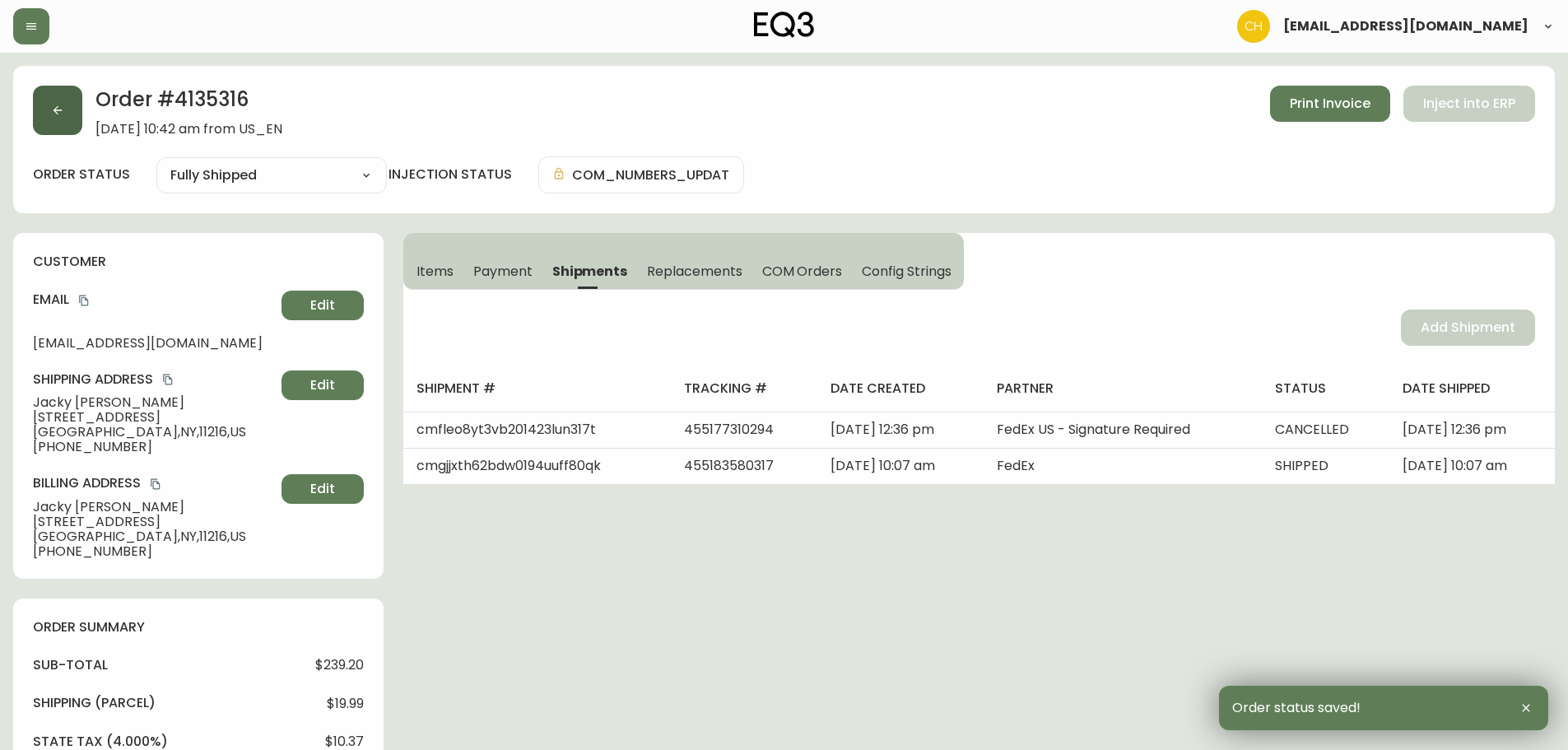
click at [61, 126] on button "button" at bounding box center [57, 110] width 49 height 49
